Goal: Navigation & Orientation: Find specific page/section

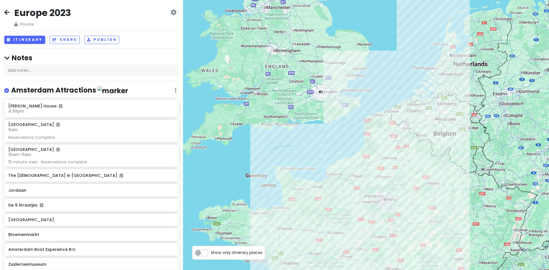
click at [39, 15] on h2 "Europe 2023" at bounding box center [42, 13] width 57 height 12
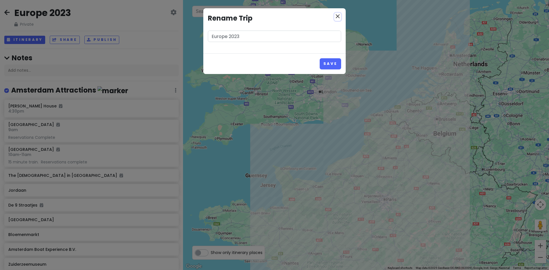
click at [340, 17] on icon "close" at bounding box center [337, 16] width 7 height 7
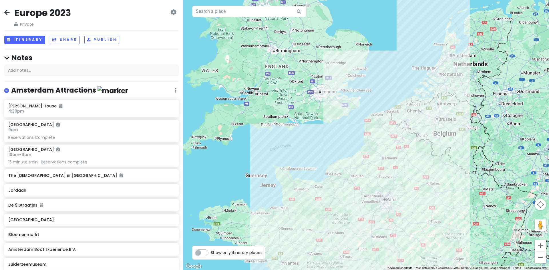
click at [5, 13] on icon at bounding box center [6, 12] width 5 height 5
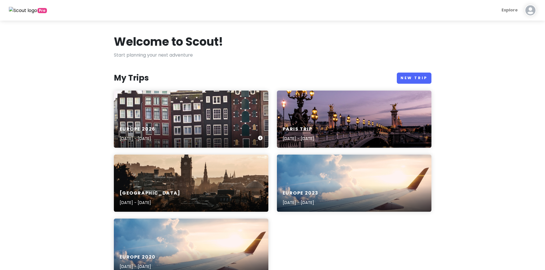
click at [208, 111] on div "Europe [DATE], 2026 - [DATE]" at bounding box center [191, 119] width 154 height 57
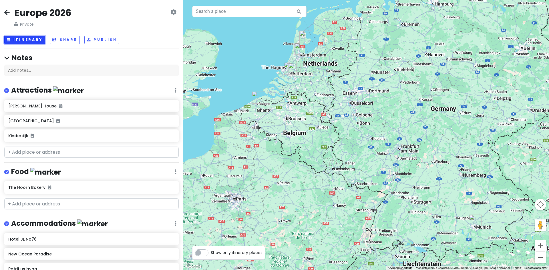
click at [32, 37] on button "Itinerary" at bounding box center [24, 40] width 41 height 8
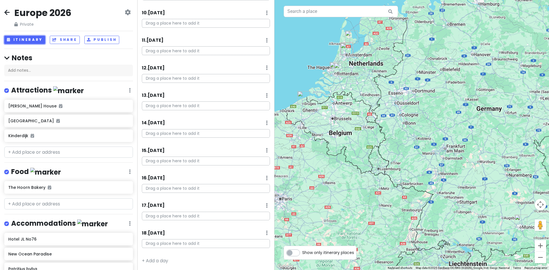
scroll to position [320, 0]
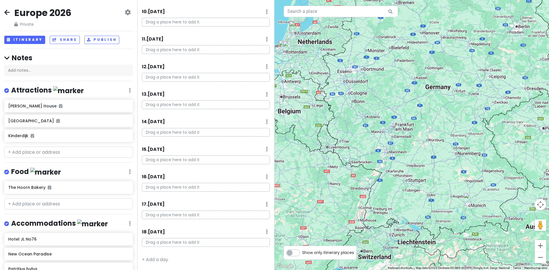
drag, startPoint x: 482, startPoint y: 223, endPoint x: 426, endPoint y: 202, distance: 60.2
click at [426, 202] on div at bounding box center [412, 135] width 275 height 270
